Goal: Find contact information: Find contact information

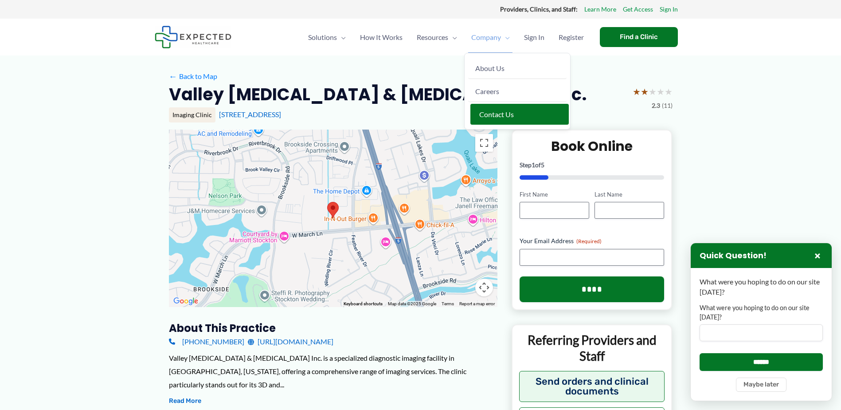
click at [494, 113] on span "Contact Us" at bounding box center [496, 114] width 35 height 8
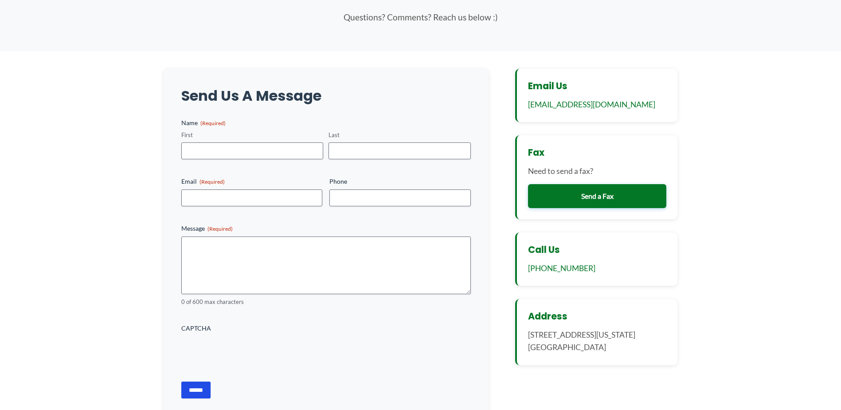
scroll to position [87, 0]
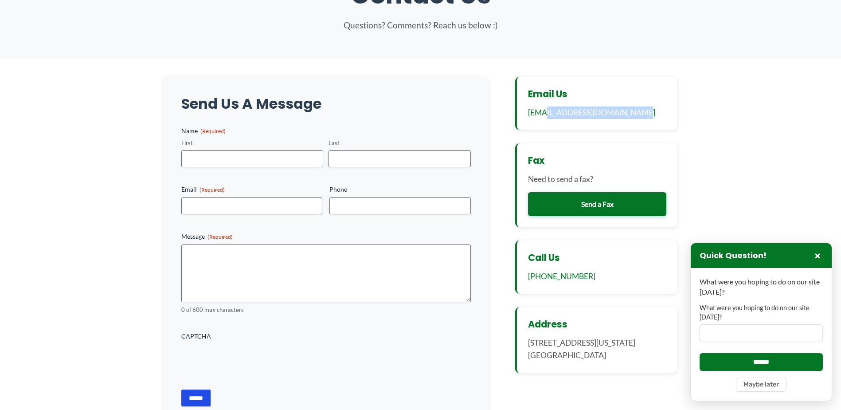
drag, startPoint x: 644, startPoint y: 111, endPoint x: 542, endPoint y: 118, distance: 102.2
click at [542, 118] on p "info@expectedhealthcare.com" at bounding box center [597, 112] width 139 height 12
copy link "@expectedhealthcare.com"
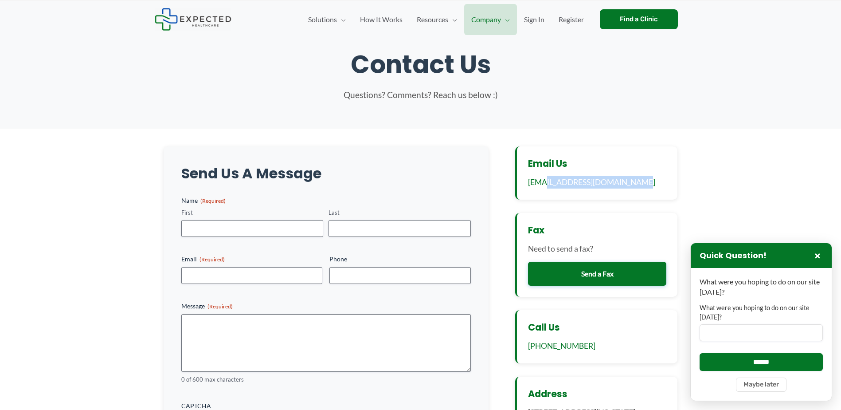
scroll to position [0, 0]
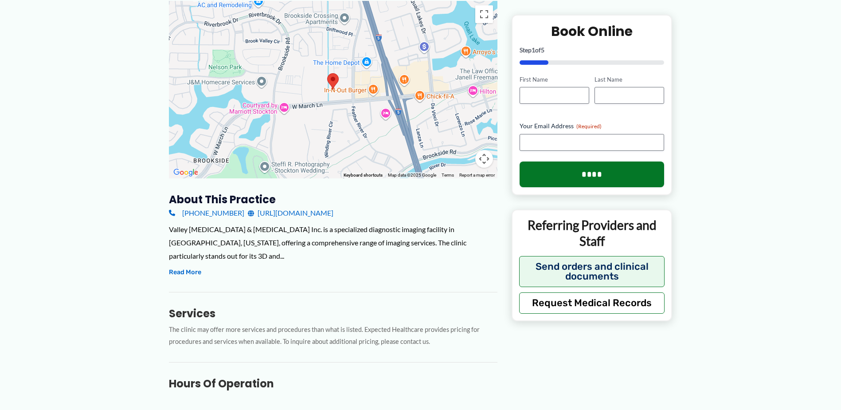
scroll to position [133, 0]
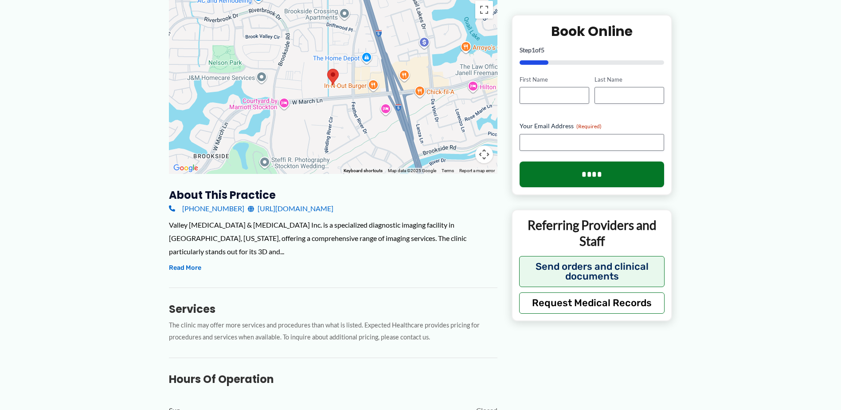
click at [277, 211] on link "[URL][DOMAIN_NAME]" at bounding box center [291, 208] width 86 height 13
